Goal: Find specific page/section: Find specific page/section

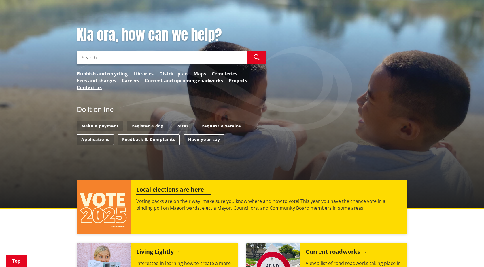
scroll to position [60, 0]
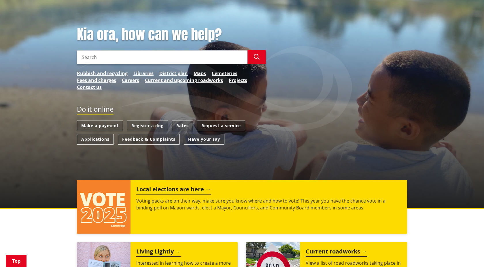
click at [210, 127] on link "Request a service" at bounding box center [221, 126] width 48 height 11
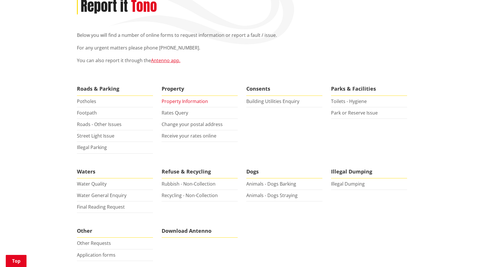
scroll to position [84, 0]
click at [183, 101] on link "Property Information" at bounding box center [185, 102] width 46 height 6
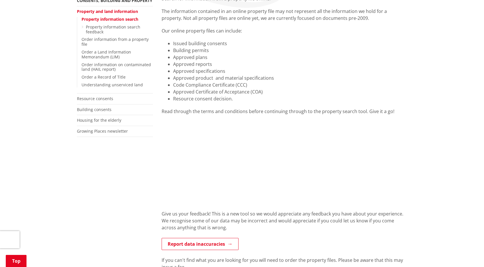
scroll to position [122, 0]
